Goal: Transaction & Acquisition: Purchase product/service

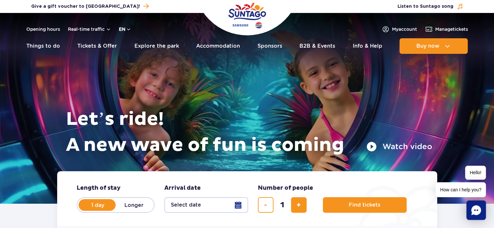
click at [126, 30] on button "en" at bounding box center [125, 29] width 12 height 6
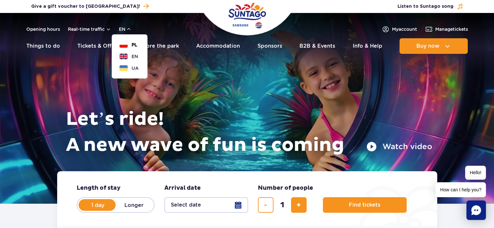
click at [132, 46] on span "PL" at bounding box center [135, 45] width 6 height 6
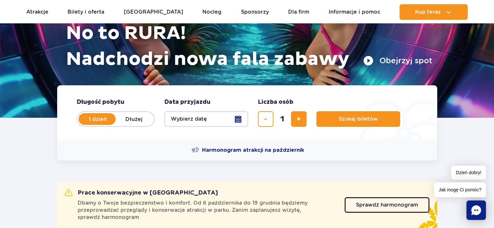
scroll to position [97, 0]
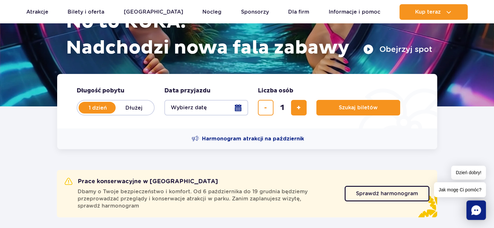
click at [240, 108] on button "Wybierz datę" at bounding box center [206, 108] width 84 height 16
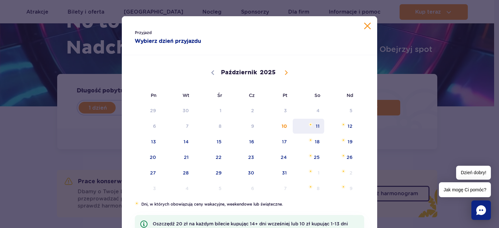
click at [316, 127] on span "11" at bounding box center [308, 126] width 33 height 15
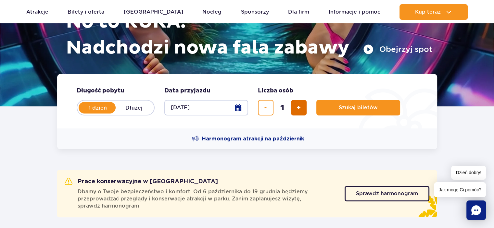
click at [297, 108] on span "dodaj bilet" at bounding box center [299, 108] width 4 height 0
type input "2"
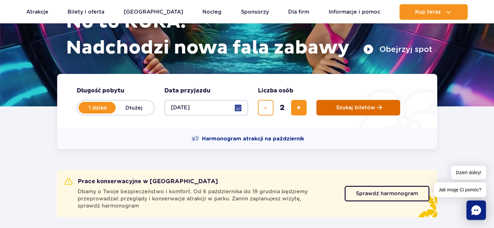
click at [348, 110] on span "Szukaj biletów" at bounding box center [355, 108] width 39 height 6
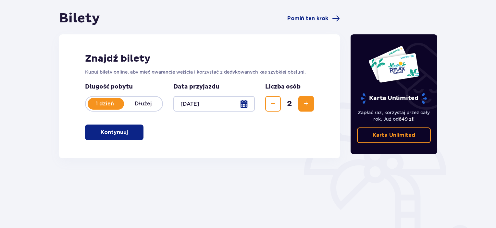
scroll to position [70, 0]
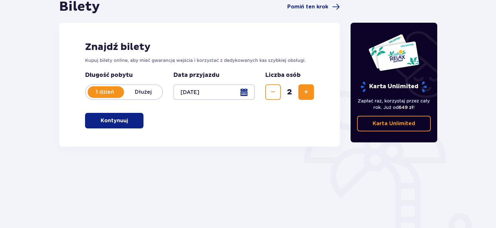
click at [247, 96] on div at bounding box center [215, 92] width 82 height 16
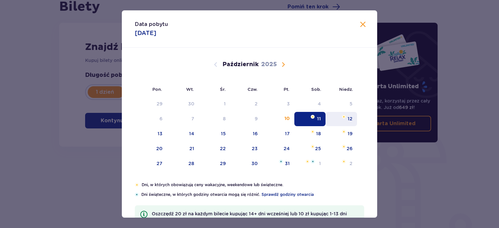
click at [349, 121] on div "12" at bounding box center [350, 119] width 5 height 6
type input "12.10.25"
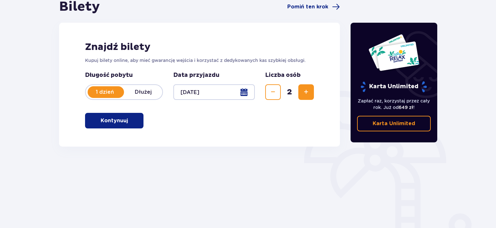
click at [124, 123] on button "Kontynuuj" at bounding box center [114, 121] width 58 height 16
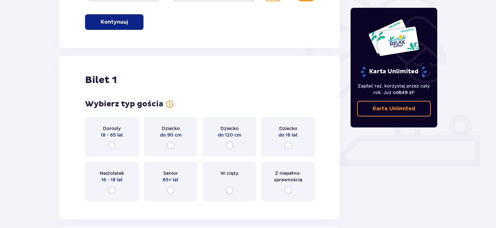
scroll to position [185, 0]
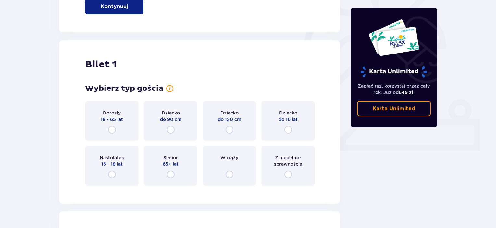
click at [289, 130] on input "radio" at bounding box center [289, 130] width 8 height 8
radio input "true"
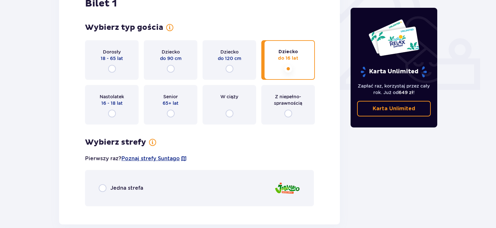
scroll to position [246, 0]
click at [113, 70] on input "radio" at bounding box center [112, 69] width 8 height 8
radio input "true"
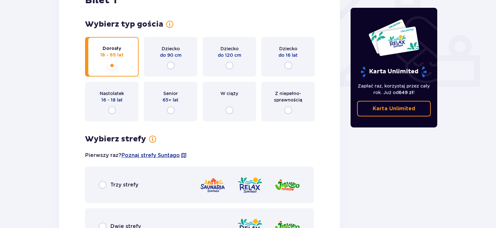
scroll to position [343, 0]
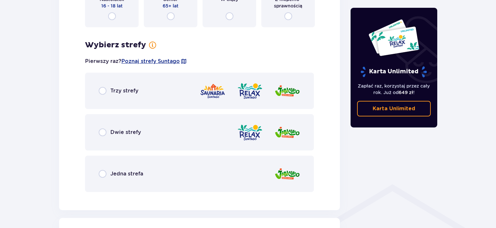
click at [101, 92] on input "radio" at bounding box center [103, 91] width 8 height 8
radio input "true"
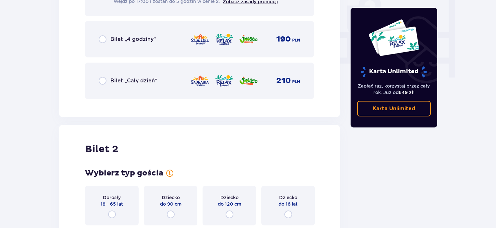
scroll to position [638, 0]
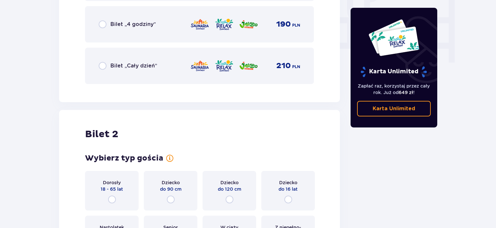
click at [102, 67] on input "radio" at bounding box center [103, 66] width 8 height 8
radio input "true"
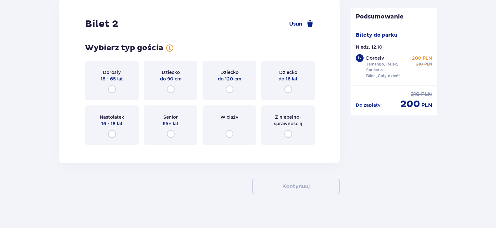
scroll to position [754, 0]
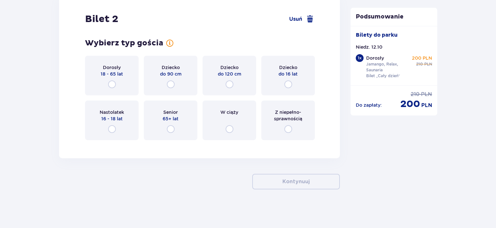
click at [288, 85] on input "radio" at bounding box center [289, 85] width 8 height 8
radio input "true"
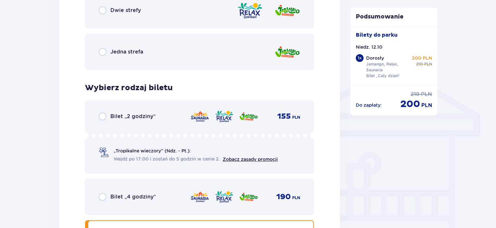
scroll to position [380, 0]
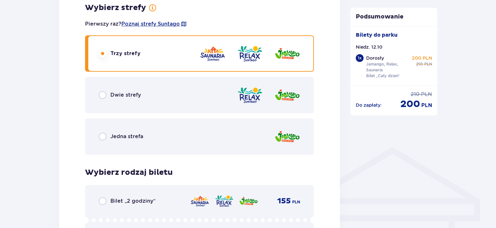
click at [100, 138] on input "radio" at bounding box center [103, 137] width 8 height 8
radio input "true"
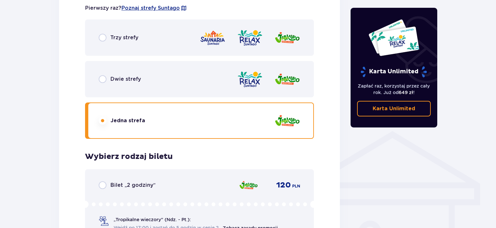
scroll to position [541, 0]
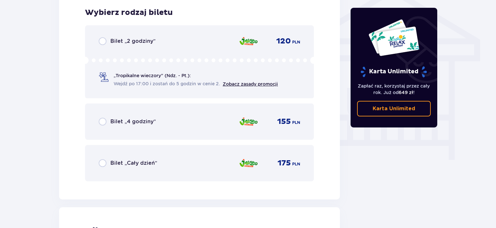
click at [101, 162] on input "radio" at bounding box center [103, 164] width 8 height 8
radio input "true"
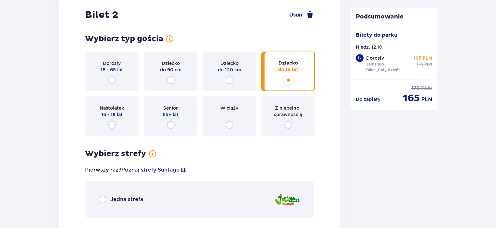
scroll to position [835, 0]
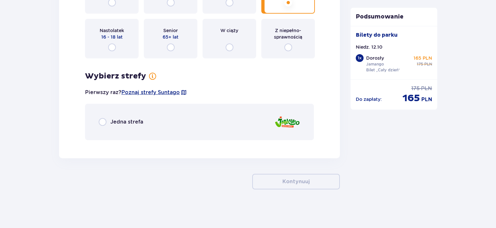
click at [100, 122] on input "radio" at bounding box center [103, 122] width 8 height 8
radio input "true"
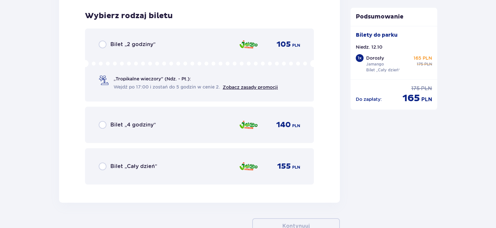
scroll to position [981, 0]
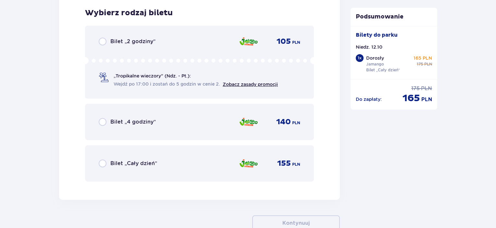
click at [103, 163] on input "radio" at bounding box center [103, 164] width 8 height 8
radio input "true"
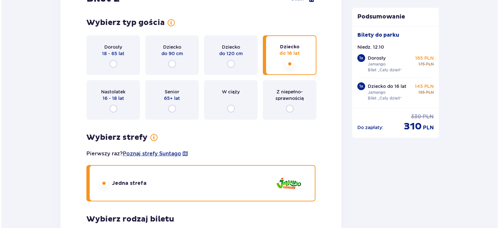
scroll to position [780, 0]
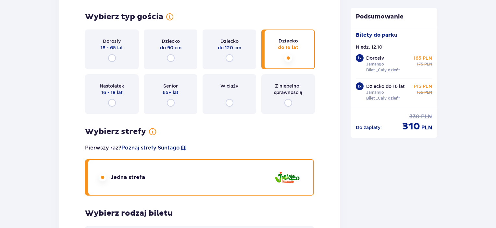
click at [168, 148] on span "Poznaj strefy Suntago" at bounding box center [151, 148] width 58 height 7
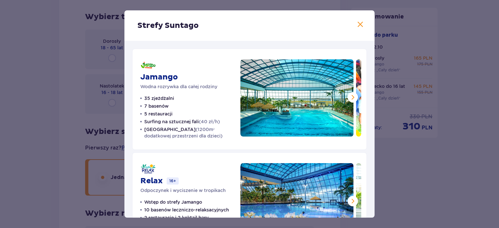
click at [352, 97] on span at bounding box center [353, 98] width 8 height 8
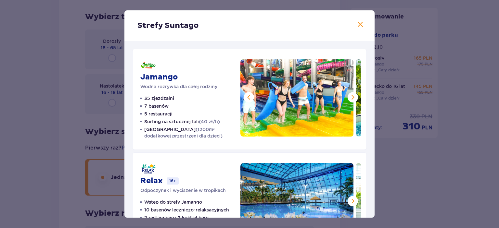
click at [352, 97] on span at bounding box center [353, 98] width 8 height 8
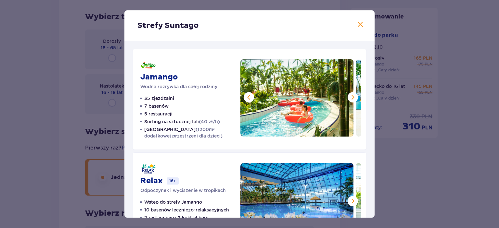
click at [352, 97] on span at bounding box center [353, 98] width 8 height 8
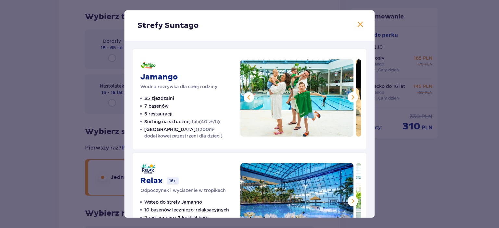
click at [352, 97] on span at bounding box center [353, 98] width 8 height 8
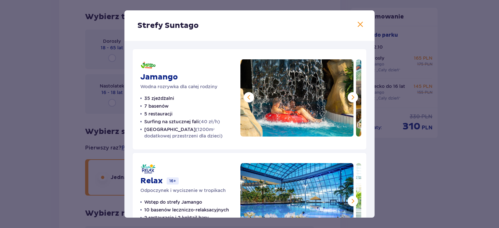
click at [352, 97] on span at bounding box center [353, 98] width 8 height 8
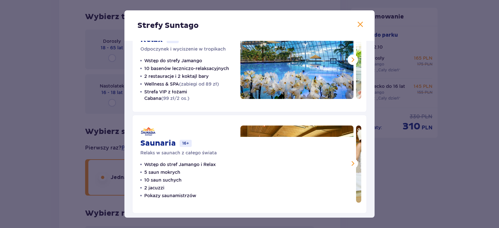
scroll to position [145, 0]
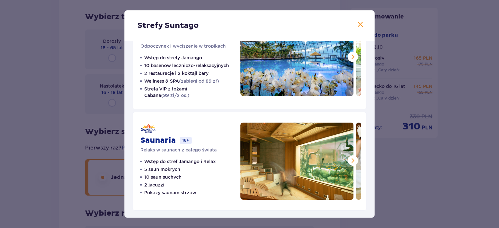
click at [353, 161] on span at bounding box center [353, 161] width 8 height 8
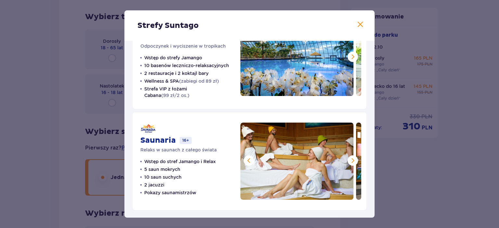
click at [351, 161] on span at bounding box center [353, 161] width 8 height 8
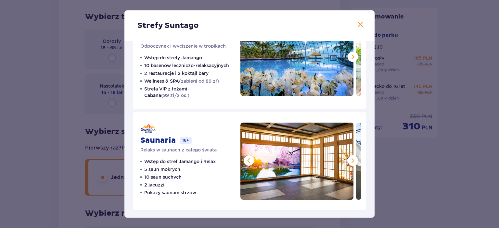
click at [351, 161] on span at bounding box center [353, 161] width 8 height 8
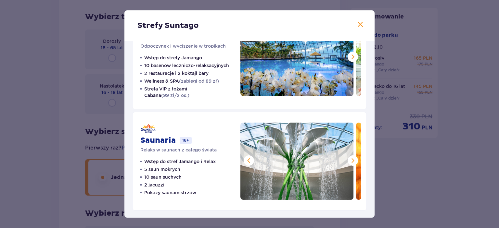
click at [351, 161] on span at bounding box center [353, 161] width 8 height 8
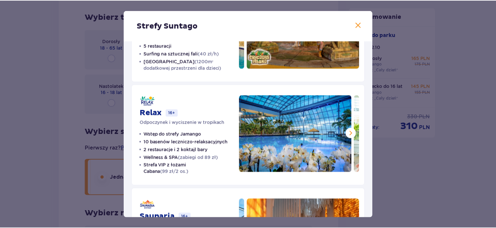
scroll to position [0, 0]
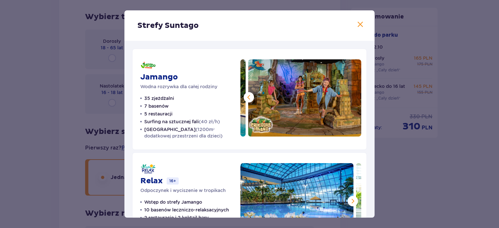
click at [356, 25] on span at bounding box center [360, 25] width 8 height 8
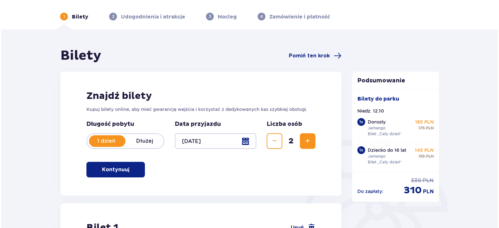
scroll to position [32, 0]
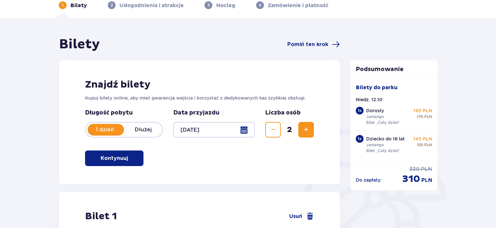
click at [247, 131] on div at bounding box center [215, 130] width 82 height 16
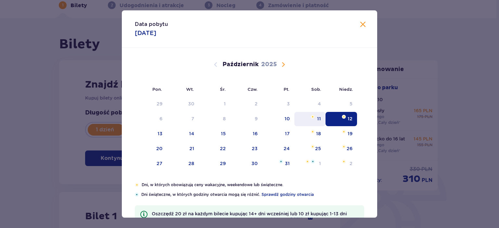
click at [317, 121] on div "11" at bounding box center [319, 119] width 4 height 6
type input "11.10.25"
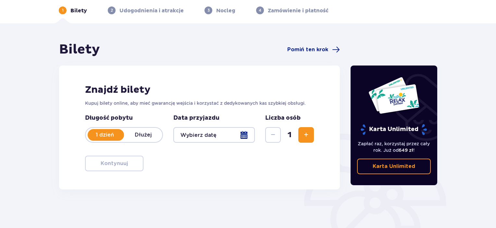
scroll to position [32, 0]
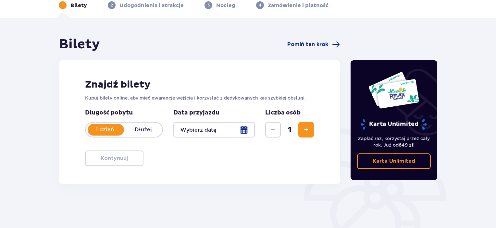
click at [306, 132] on span "Zwiększ" at bounding box center [307, 130] width 8 height 8
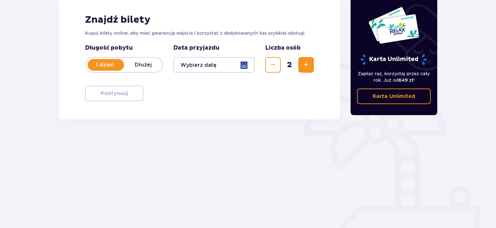
click at [240, 68] on div at bounding box center [215, 65] width 82 height 16
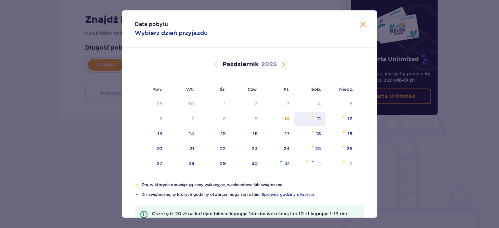
click at [317, 120] on div "11" at bounding box center [319, 119] width 4 height 6
type input "11.10.25"
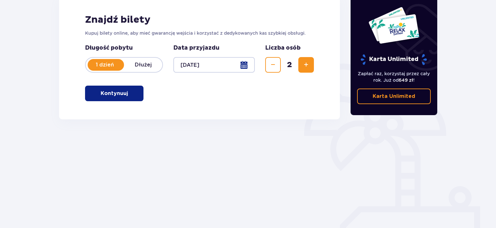
click at [121, 98] on button "Kontynuuj" at bounding box center [114, 94] width 58 height 16
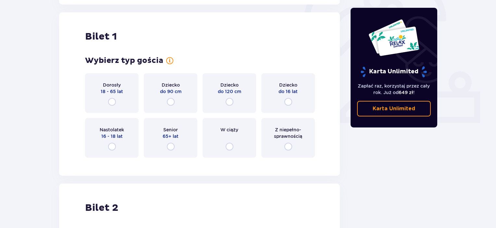
scroll to position [217, 0]
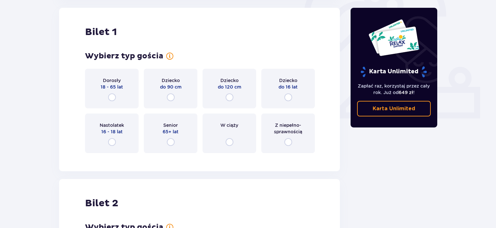
click at [287, 97] on input "radio" at bounding box center [289, 98] width 8 height 8
radio input "true"
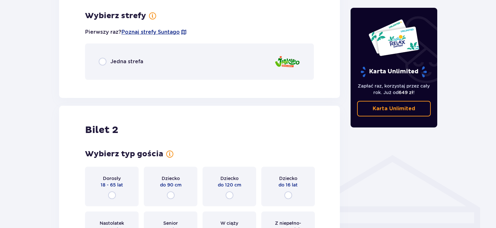
scroll to position [376, 0]
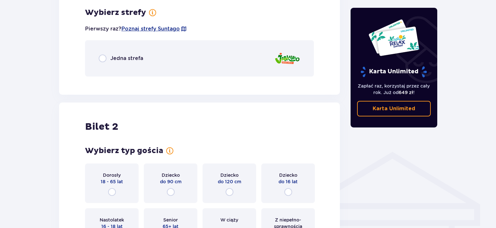
click at [104, 59] on input "radio" at bounding box center [103, 59] width 8 height 8
radio input "true"
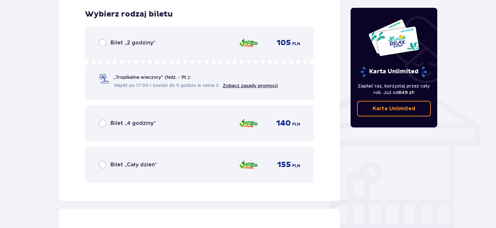
scroll to position [457, 0]
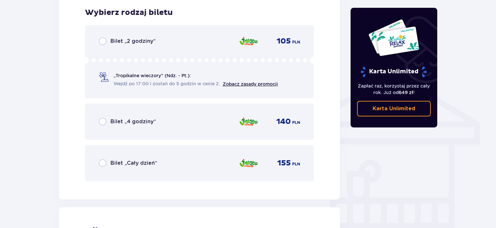
click at [105, 163] on input "radio" at bounding box center [103, 164] width 8 height 8
radio input "true"
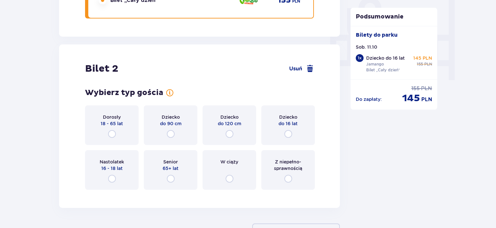
scroll to position [657, 0]
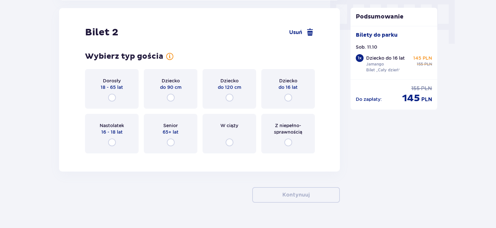
click at [111, 95] on input "radio" at bounding box center [112, 98] width 8 height 8
radio input "true"
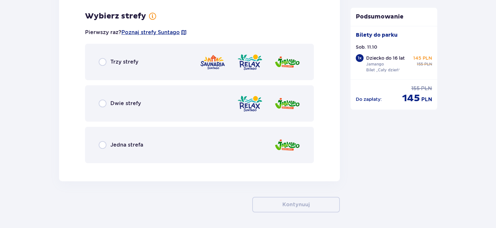
scroll to position [816, 0]
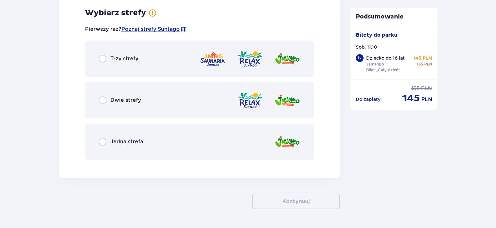
click at [104, 140] on input "radio" at bounding box center [103, 142] width 8 height 8
radio input "true"
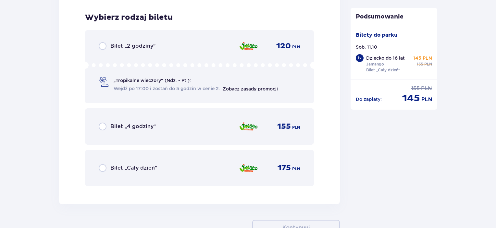
scroll to position [981, 0]
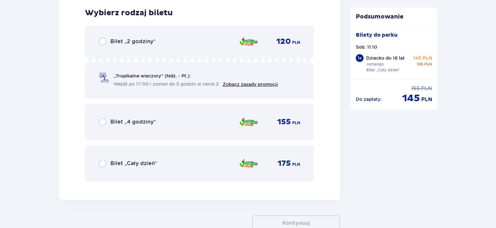
drag, startPoint x: 102, startPoint y: 162, endPoint x: 120, endPoint y: 167, distance: 19.2
click at [102, 162] on input "radio" at bounding box center [103, 164] width 8 height 8
radio input "true"
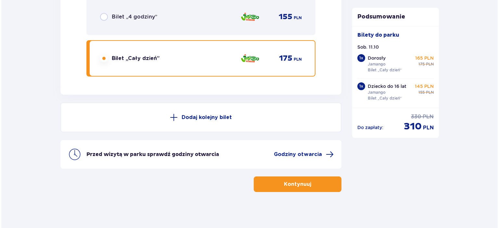
scroll to position [1088, 0]
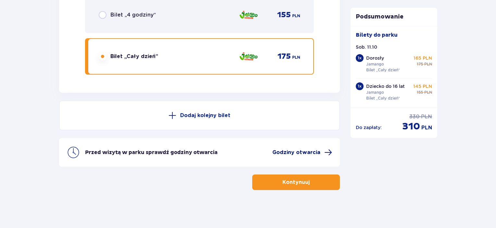
click at [330, 149] on span at bounding box center [329, 153] width 8 height 8
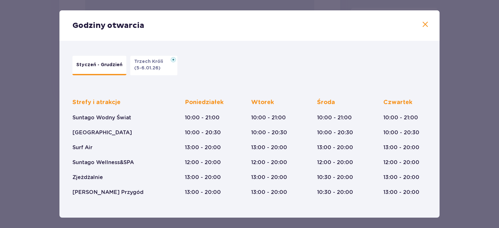
click at [422, 24] on span at bounding box center [425, 25] width 8 height 8
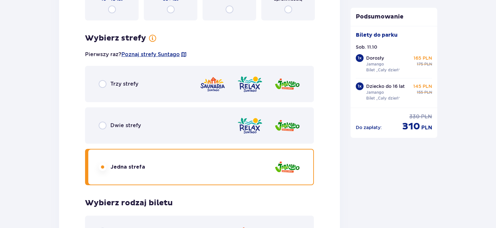
scroll to position [763, 0]
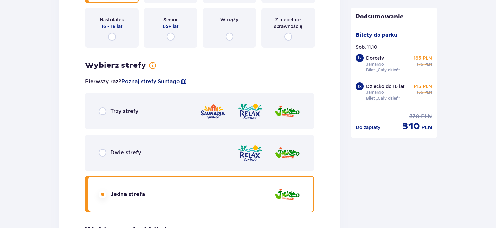
click at [167, 81] on span "Poznaj strefy Suntago" at bounding box center [151, 81] width 58 height 7
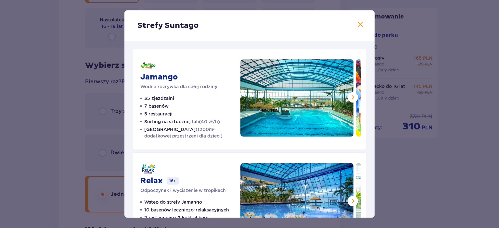
click at [289, 99] on img at bounding box center [296, 97] width 113 height 77
drag, startPoint x: 178, startPoint y: 79, endPoint x: 143, endPoint y: 73, distance: 35.3
click at [143, 73] on div "Jamango Wodna rozrywka dla całej rodziny" at bounding box center [178, 74] width 77 height 31
click at [202, 25] on div "Strefy Suntago" at bounding box center [249, 25] width 250 height 31
drag, startPoint x: 202, startPoint y: 25, endPoint x: 136, endPoint y: 23, distance: 66.3
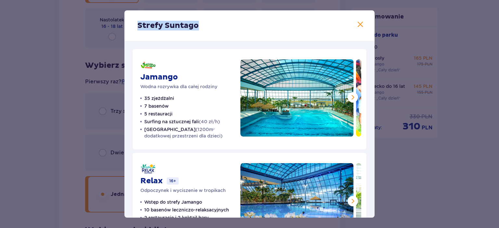
click at [136, 23] on div "Strefy Suntago" at bounding box center [249, 25] width 250 height 31
click at [360, 25] on span at bounding box center [360, 25] width 8 height 8
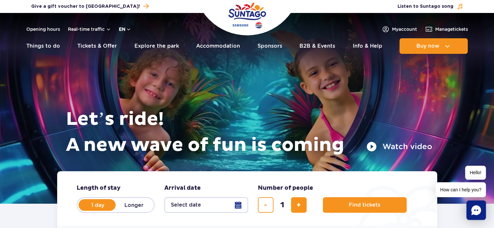
click at [124, 30] on button "en" at bounding box center [125, 29] width 12 height 6
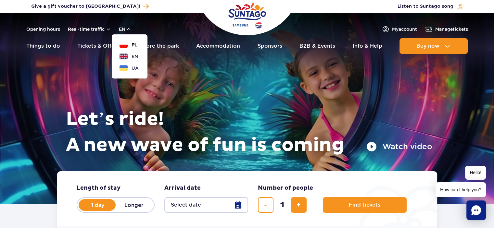
click at [125, 44] on button "PL" at bounding box center [129, 45] width 18 height 6
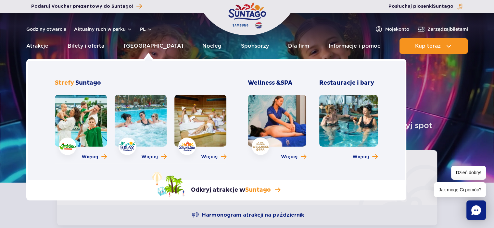
scroll to position [32, 0]
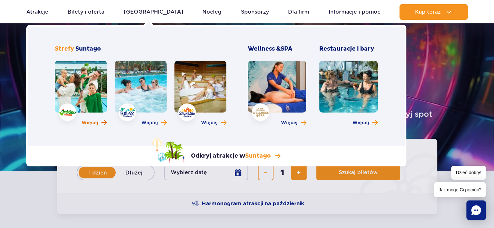
click at [102, 124] on span "Więcej o strefie Jamango" at bounding box center [104, 123] width 6 height 6
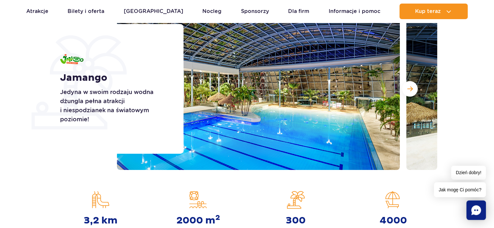
click at [261, 98] on img at bounding box center [258, 89] width 283 height 162
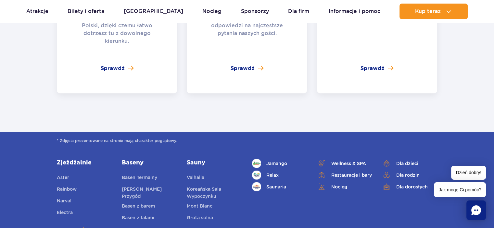
scroll to position [1560, 0]
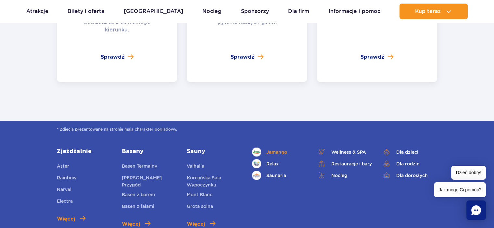
click at [282, 149] on span "Jamango" at bounding box center [276, 152] width 21 height 7
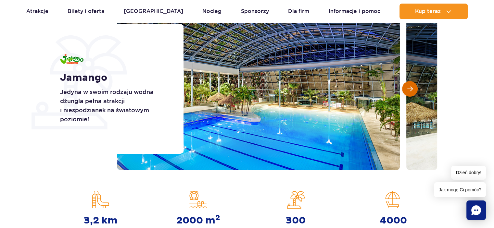
click at [415, 89] on button "Następny slajd" at bounding box center [410, 89] width 16 height 16
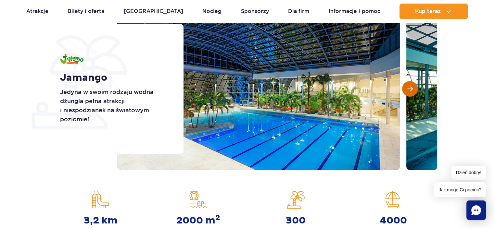
click at [411, 89] on span "Następny slajd" at bounding box center [410, 89] width 6 height 6
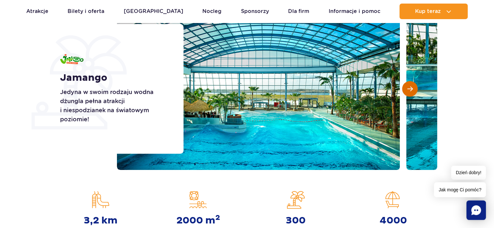
click at [411, 89] on span "Następny slajd" at bounding box center [410, 89] width 6 height 6
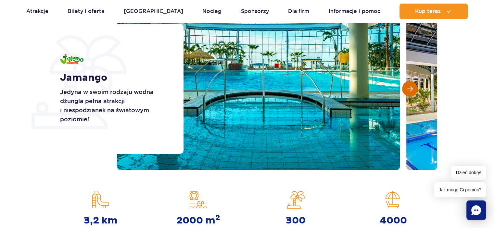
click at [411, 89] on span "Następny slajd" at bounding box center [410, 89] width 6 height 6
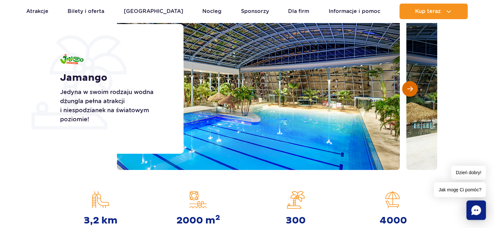
click at [411, 89] on span "Następny slajd" at bounding box center [410, 89] width 6 height 6
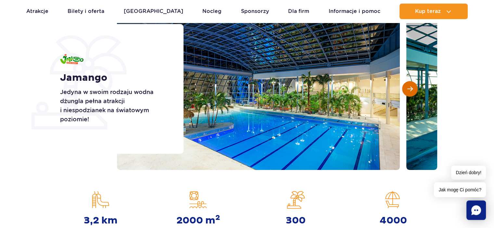
click at [411, 89] on span "Następny slajd" at bounding box center [410, 89] width 6 height 6
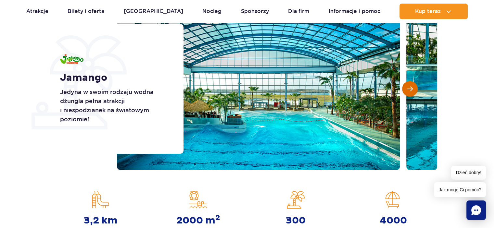
click at [411, 89] on span "Następny slajd" at bounding box center [410, 89] width 6 height 6
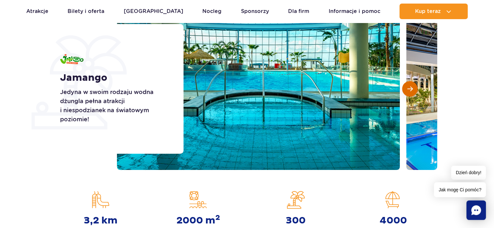
click at [411, 89] on span "Następny slajd" at bounding box center [410, 89] width 6 height 6
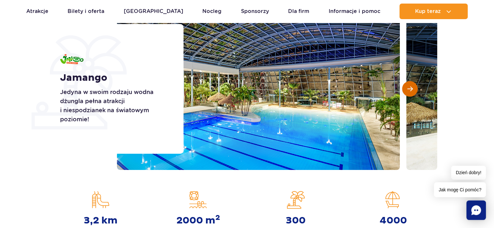
click at [411, 89] on span "Następny slajd" at bounding box center [410, 89] width 6 height 6
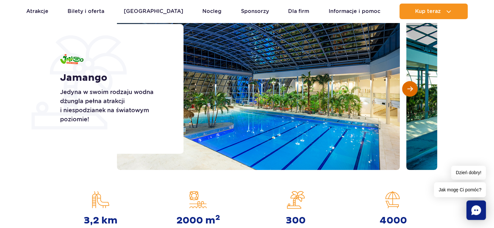
click at [411, 89] on span "Następny slajd" at bounding box center [410, 89] width 6 height 6
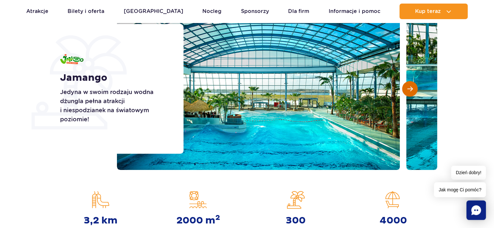
click at [411, 89] on span "Następny slajd" at bounding box center [410, 89] width 6 height 6
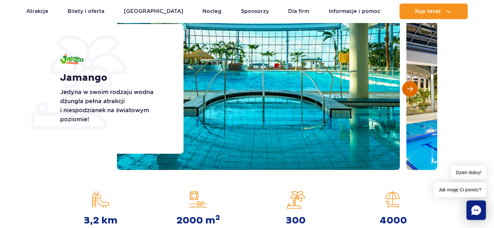
click at [411, 89] on span "Następny slajd" at bounding box center [410, 89] width 6 height 6
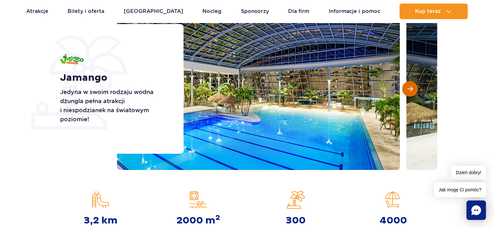
click at [411, 89] on span "Następny slajd" at bounding box center [410, 89] width 6 height 6
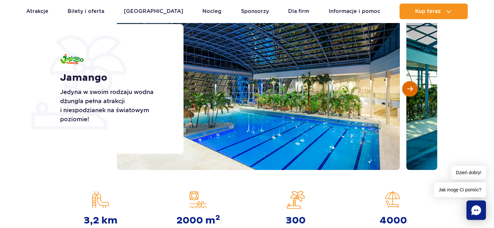
click at [411, 89] on span "Następny slajd" at bounding box center [410, 89] width 6 height 6
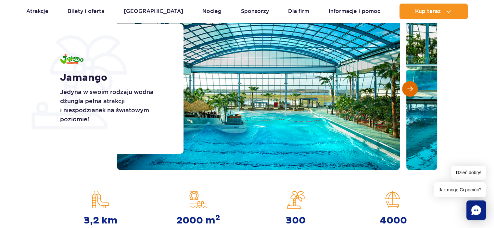
click at [411, 89] on span "Następny slajd" at bounding box center [410, 89] width 6 height 6
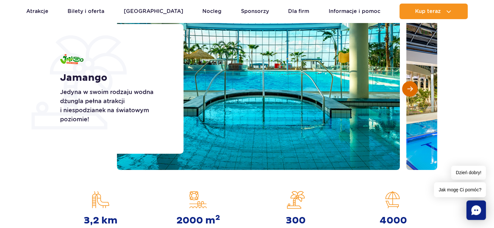
click at [411, 89] on span "Następny slajd" at bounding box center [410, 89] width 6 height 6
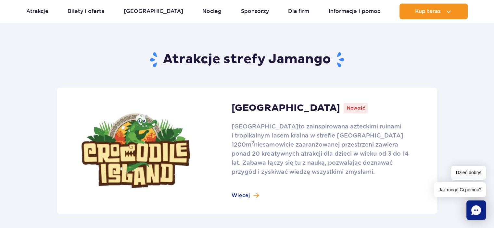
scroll to position [390, 0]
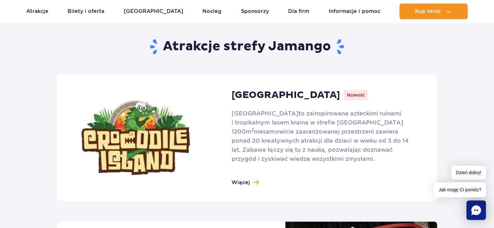
click at [252, 181] on link at bounding box center [247, 138] width 380 height 126
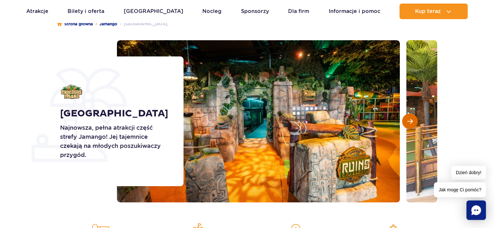
click at [411, 122] on span "Następny slajd" at bounding box center [410, 122] width 6 height 6
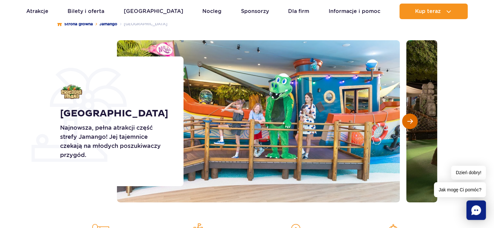
click at [411, 122] on span "Następny slajd" at bounding box center [410, 122] width 6 height 6
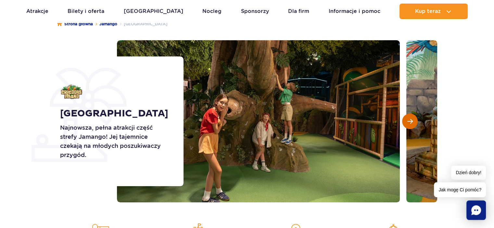
click at [411, 122] on span "Następny slajd" at bounding box center [410, 122] width 6 height 6
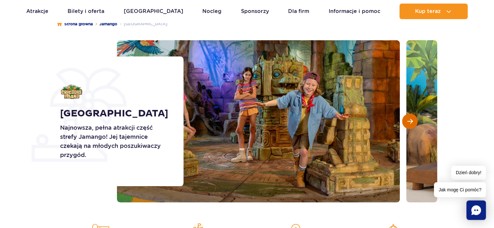
click at [411, 122] on span "Następny slajd" at bounding box center [410, 122] width 6 height 6
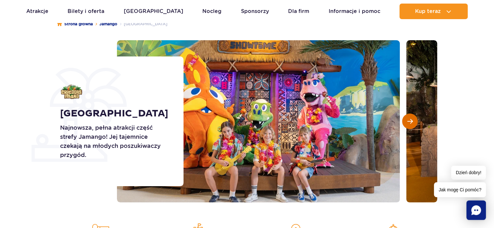
click at [411, 122] on span "Następny slajd" at bounding box center [410, 122] width 6 height 6
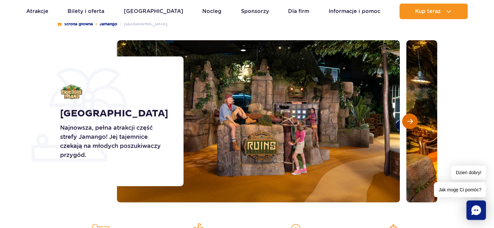
click at [411, 122] on span "Następny slajd" at bounding box center [410, 122] width 6 height 6
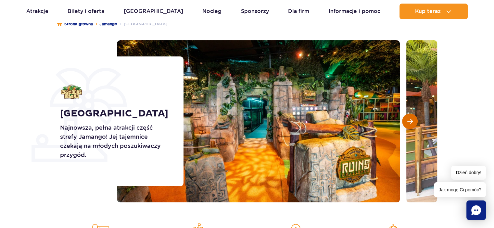
click at [411, 122] on span "Następny slajd" at bounding box center [410, 122] width 6 height 6
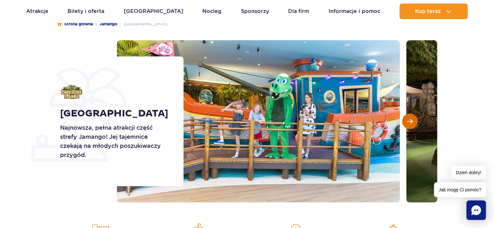
click at [411, 122] on span "Następny slajd" at bounding box center [410, 122] width 6 height 6
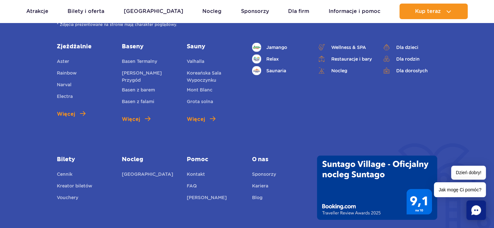
scroll to position [1690, 0]
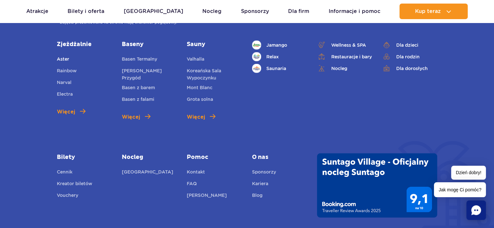
click at [66, 58] on span "Aster" at bounding box center [63, 59] width 12 height 5
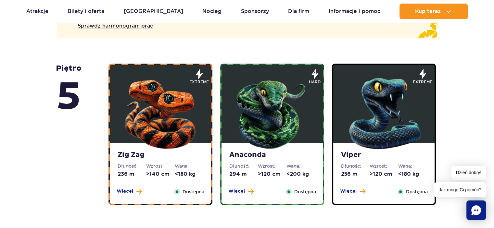
scroll to position [448, 0]
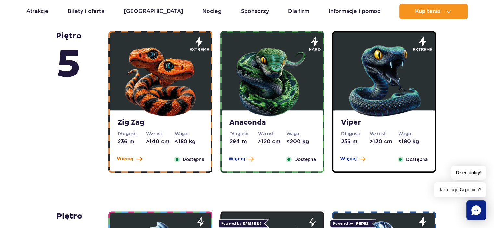
click at [138, 160] on span at bounding box center [139, 159] width 6 height 6
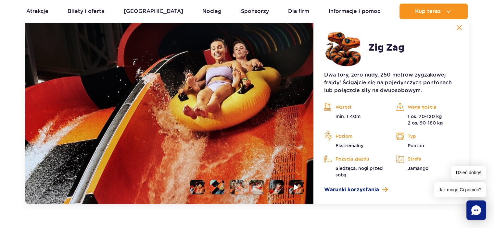
scroll to position [629, 0]
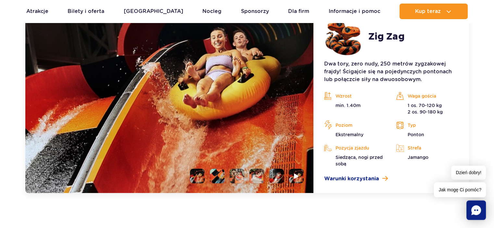
click at [198, 174] on li at bounding box center [197, 176] width 15 height 15
click at [222, 177] on li at bounding box center [217, 176] width 15 height 15
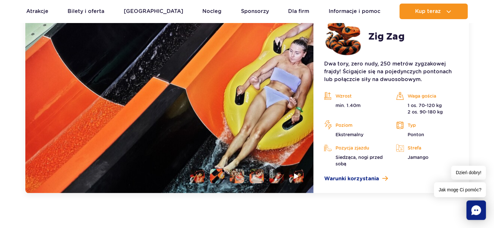
click at [236, 177] on li at bounding box center [237, 176] width 15 height 15
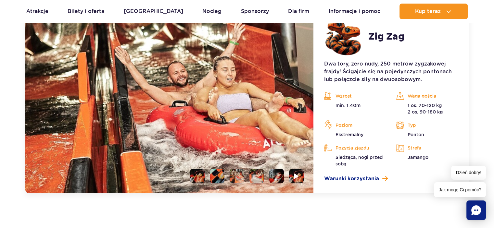
click at [257, 178] on li at bounding box center [257, 176] width 15 height 15
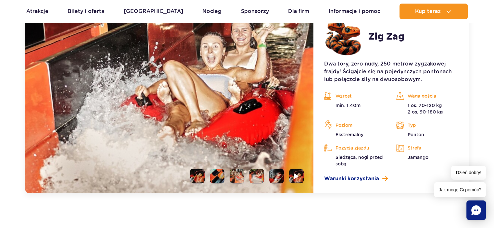
click at [273, 179] on li at bounding box center [276, 176] width 15 height 15
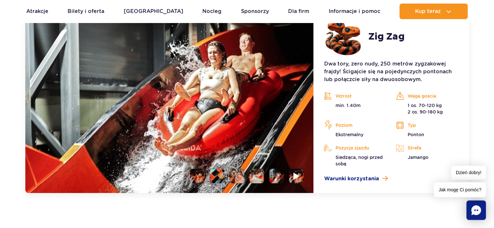
click at [298, 178] on img at bounding box center [297, 176] width 6 height 7
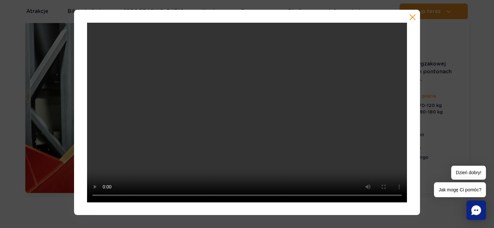
click at [414, 15] on button "button" at bounding box center [412, 17] width 6 height 6
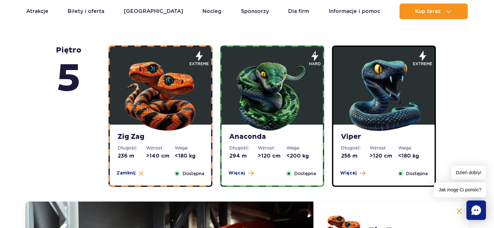
scroll to position [434, 0]
click at [250, 173] on span at bounding box center [251, 174] width 6 height 6
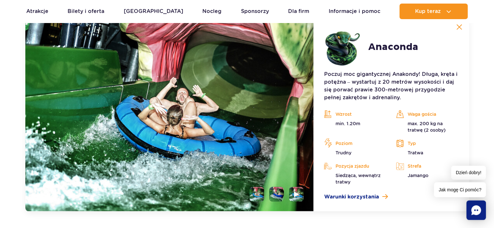
scroll to position [629, 0]
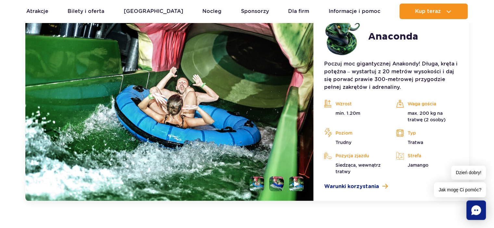
click at [276, 181] on li at bounding box center [276, 184] width 15 height 15
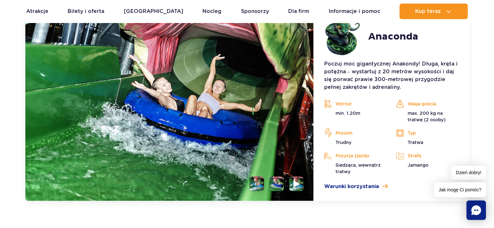
click at [294, 182] on img at bounding box center [297, 183] width 6 height 7
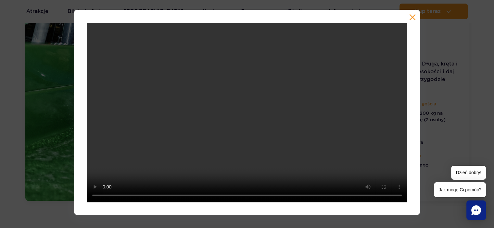
click at [413, 18] on button "button" at bounding box center [412, 17] width 6 height 6
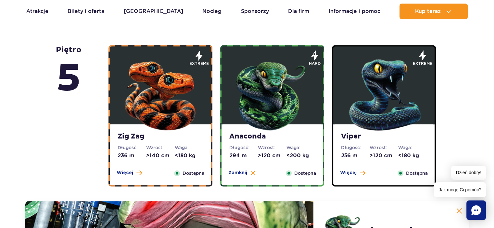
scroll to position [434, 0]
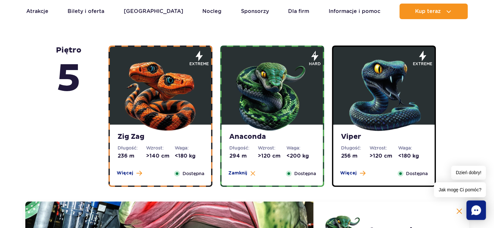
click at [327, 158] on div "Anaconda Długość: 294 m Wzrost: >120 cm Waga: <200 kg Więcej Zamknij Dostępna h…" at bounding box center [272, 220] width 112 height 351
click at [354, 175] on span "Więcej" at bounding box center [348, 173] width 17 height 6
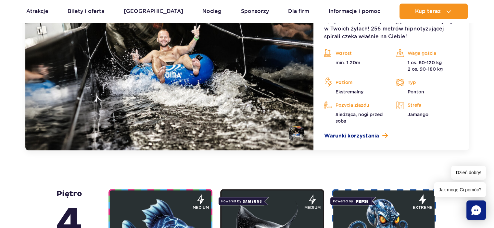
scroll to position [662, 0]
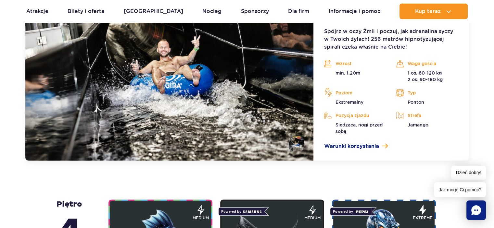
click at [294, 144] on li at bounding box center [296, 143] width 15 height 15
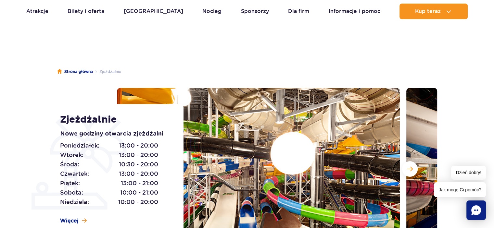
scroll to position [0, 0]
